Goal: Find specific page/section: Find specific page/section

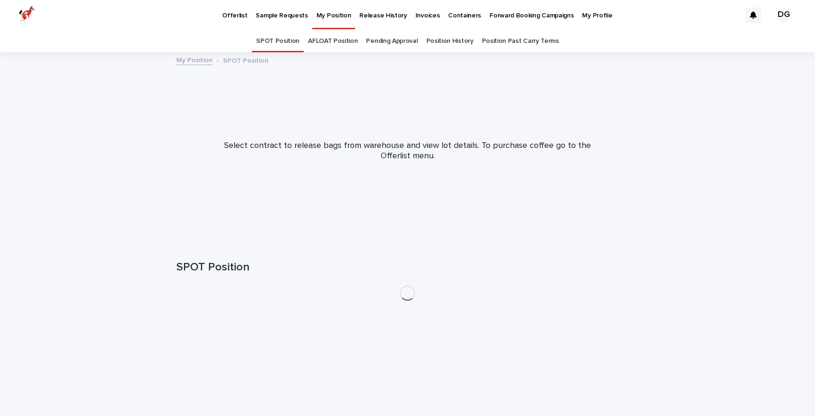
click at [415, 11] on p "Invoices" at bounding box center [427, 10] width 25 height 20
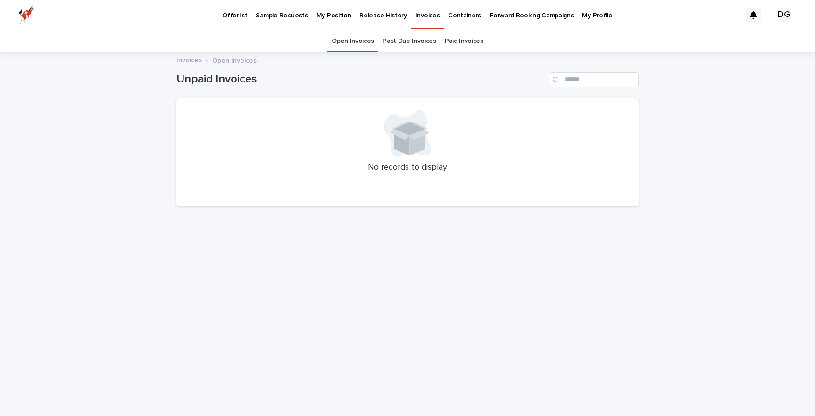
click at [412, 37] on link "Past Due Invoices" at bounding box center [409, 41] width 54 height 22
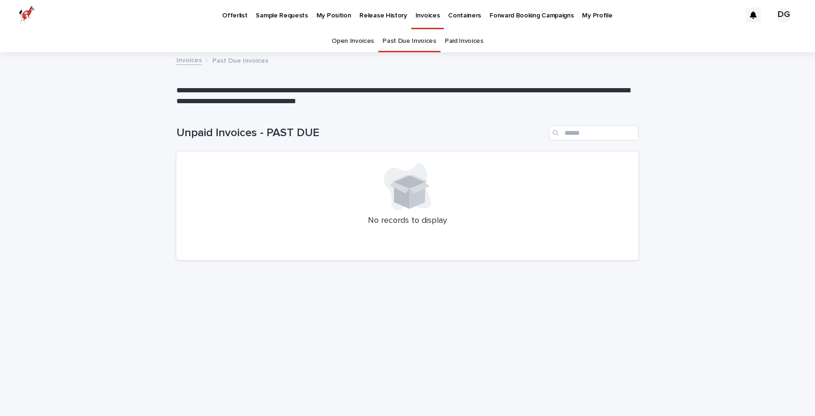
click at [470, 42] on link "Paid Invoices" at bounding box center [464, 41] width 39 height 22
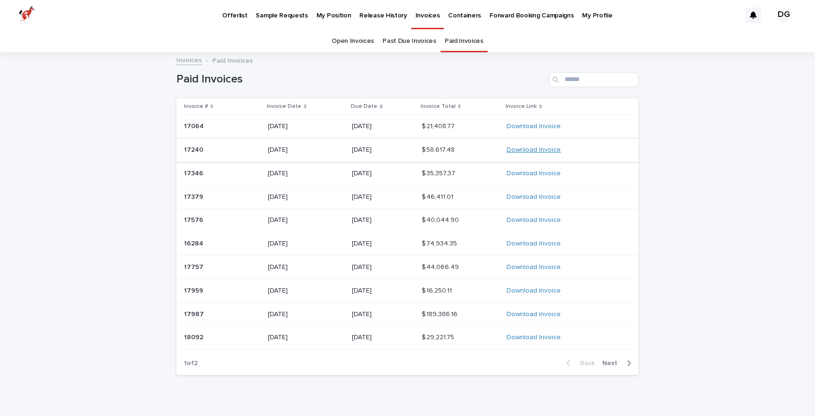
click at [519, 149] on link "Download Invoice" at bounding box center [533, 150] width 54 height 7
